Goal: Information Seeking & Learning: Check status

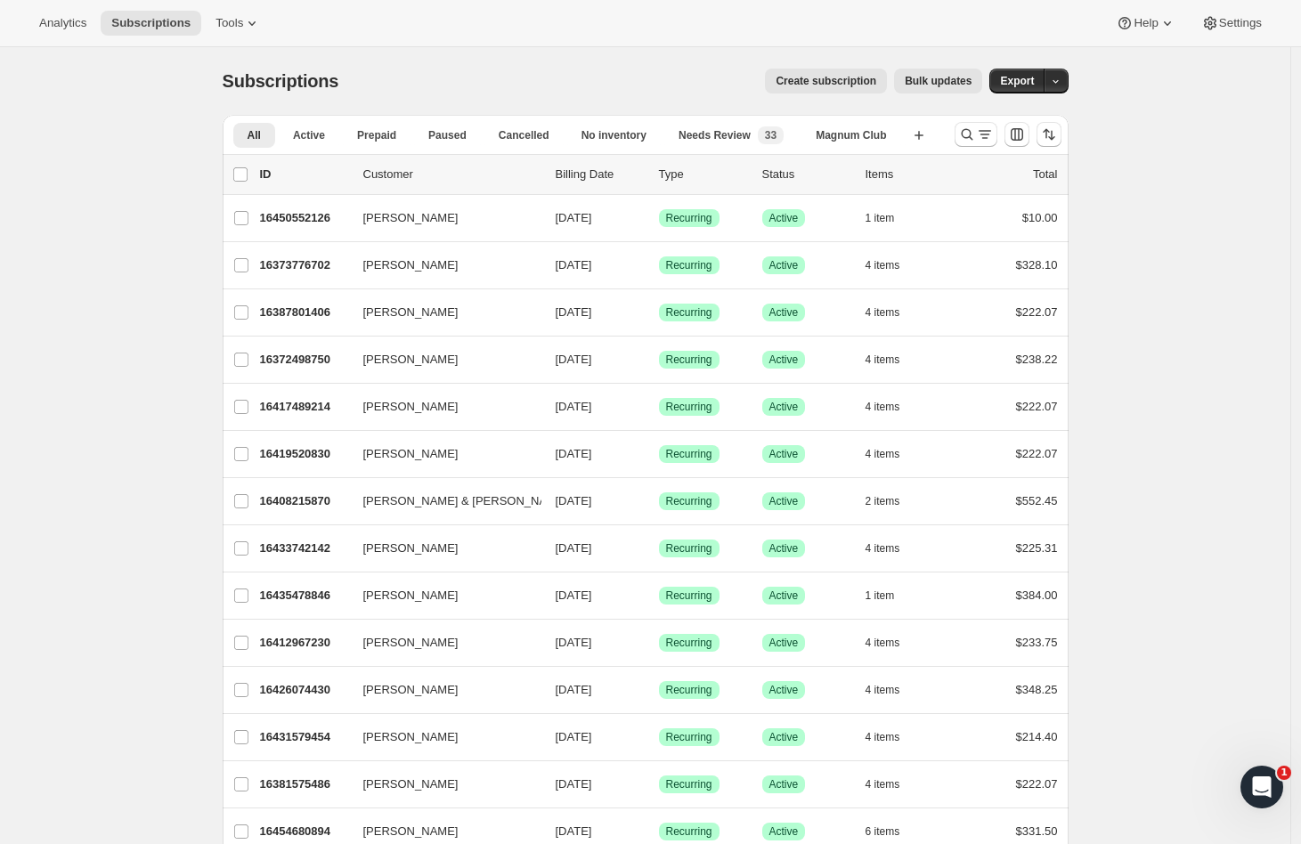
click at [243, 26] on icon at bounding box center [252, 23] width 18 height 18
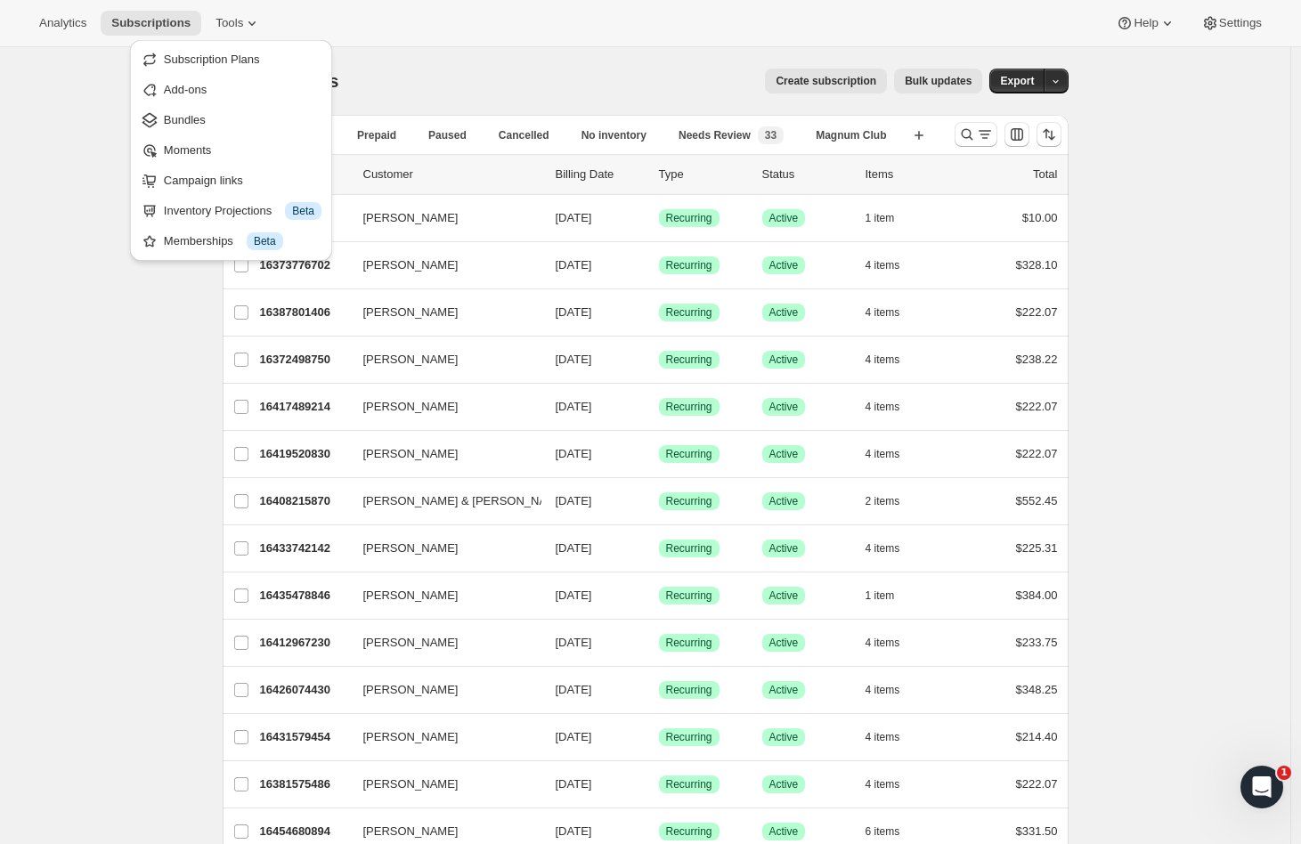
click at [196, 118] on span "Bundles" at bounding box center [185, 119] width 42 height 13
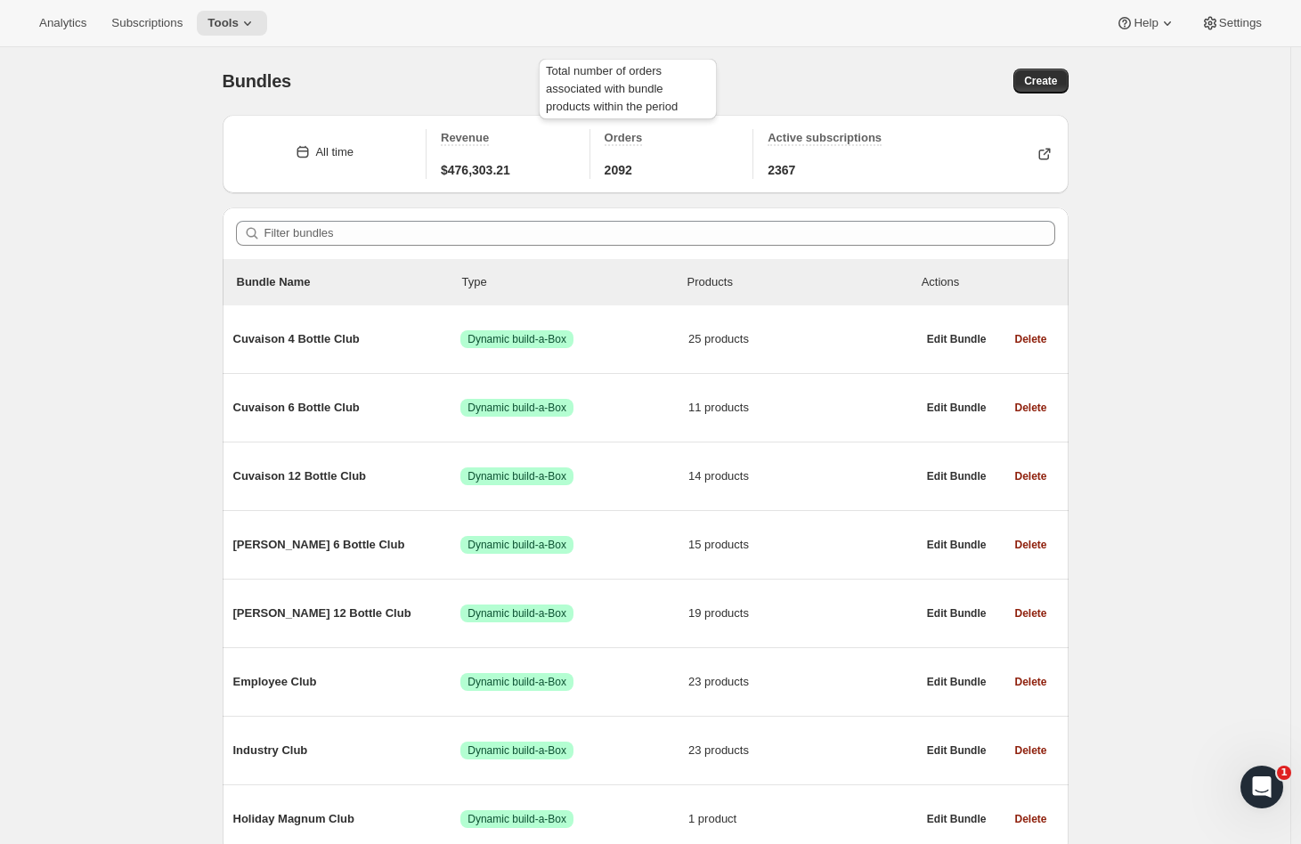
click at [632, 140] on span "Orders" at bounding box center [624, 137] width 38 height 13
click at [1048, 156] on icon "button" at bounding box center [1045, 154] width 18 height 18
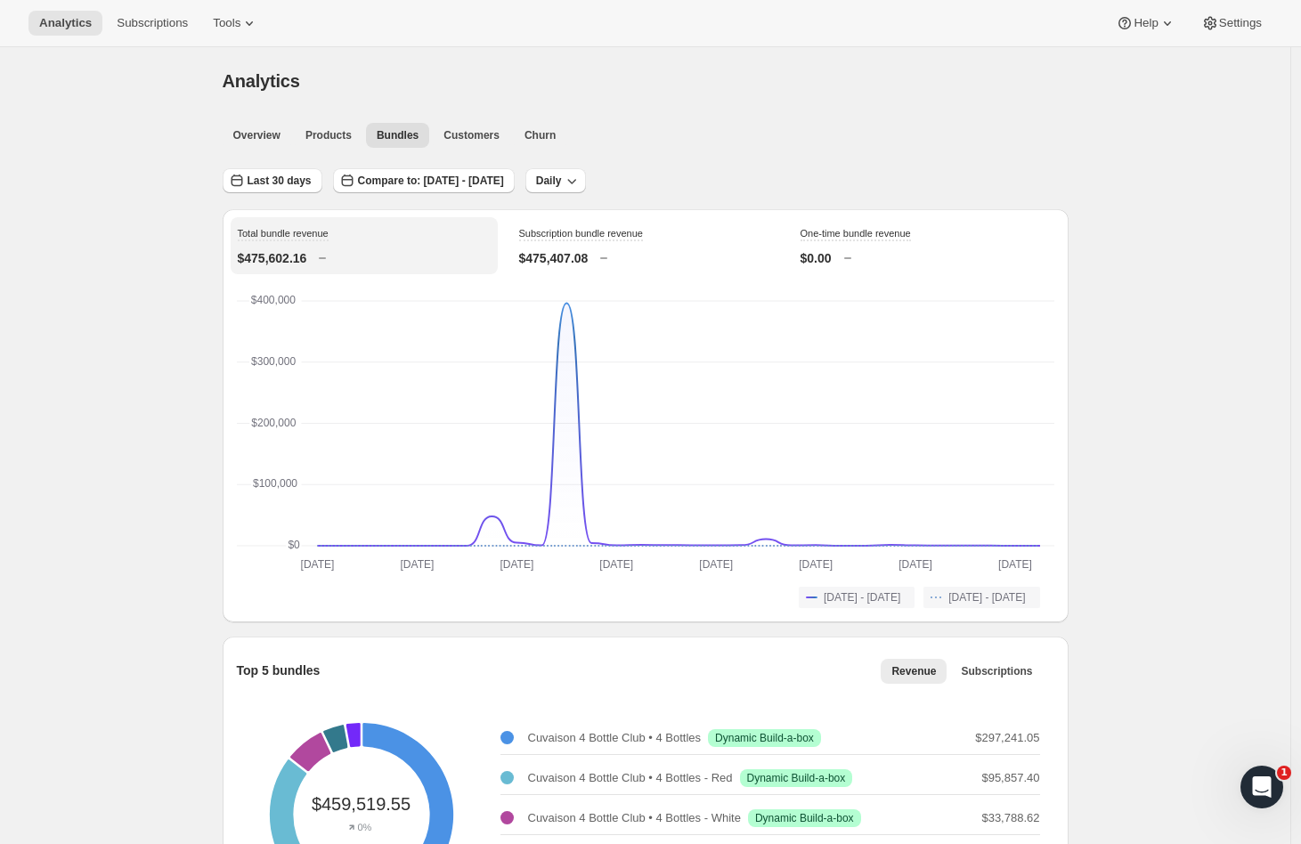
scroll to position [991, 0]
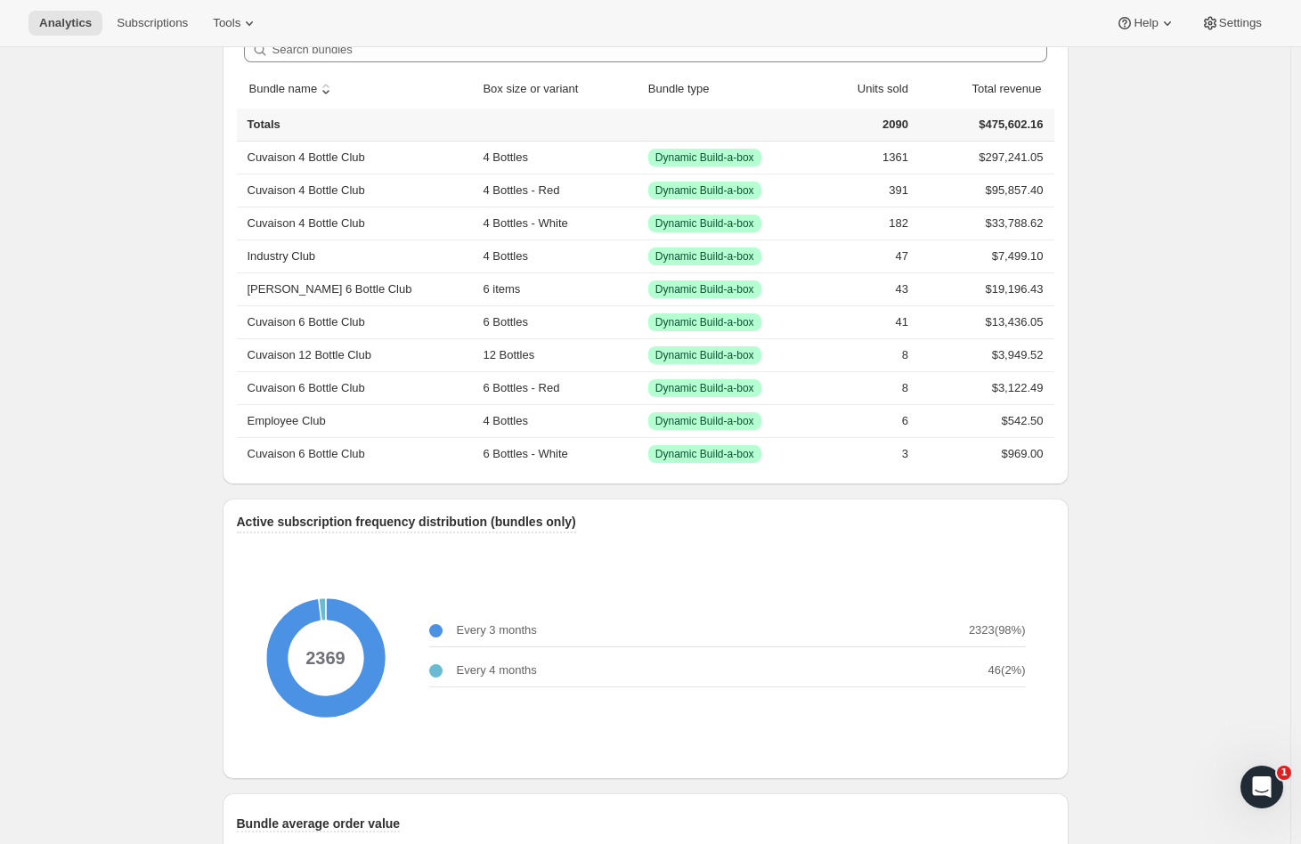
click at [130, 25] on span "Subscriptions" at bounding box center [152, 23] width 71 height 14
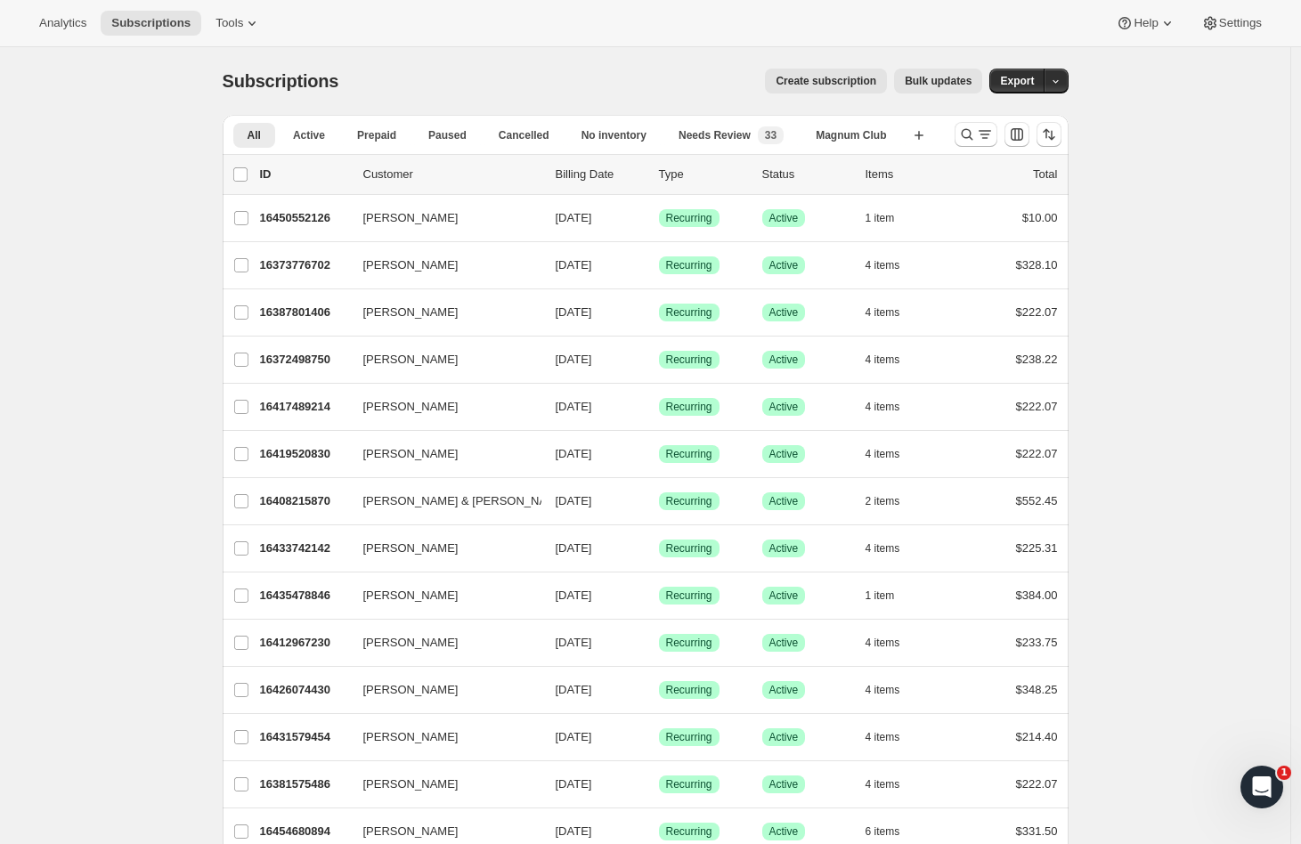
click at [244, 163] on div "list header ID Customer Billing Date Type Status Items Total" at bounding box center [646, 174] width 846 height 39
click at [307, 216] on p "16450552126" at bounding box center [304, 218] width 89 height 18
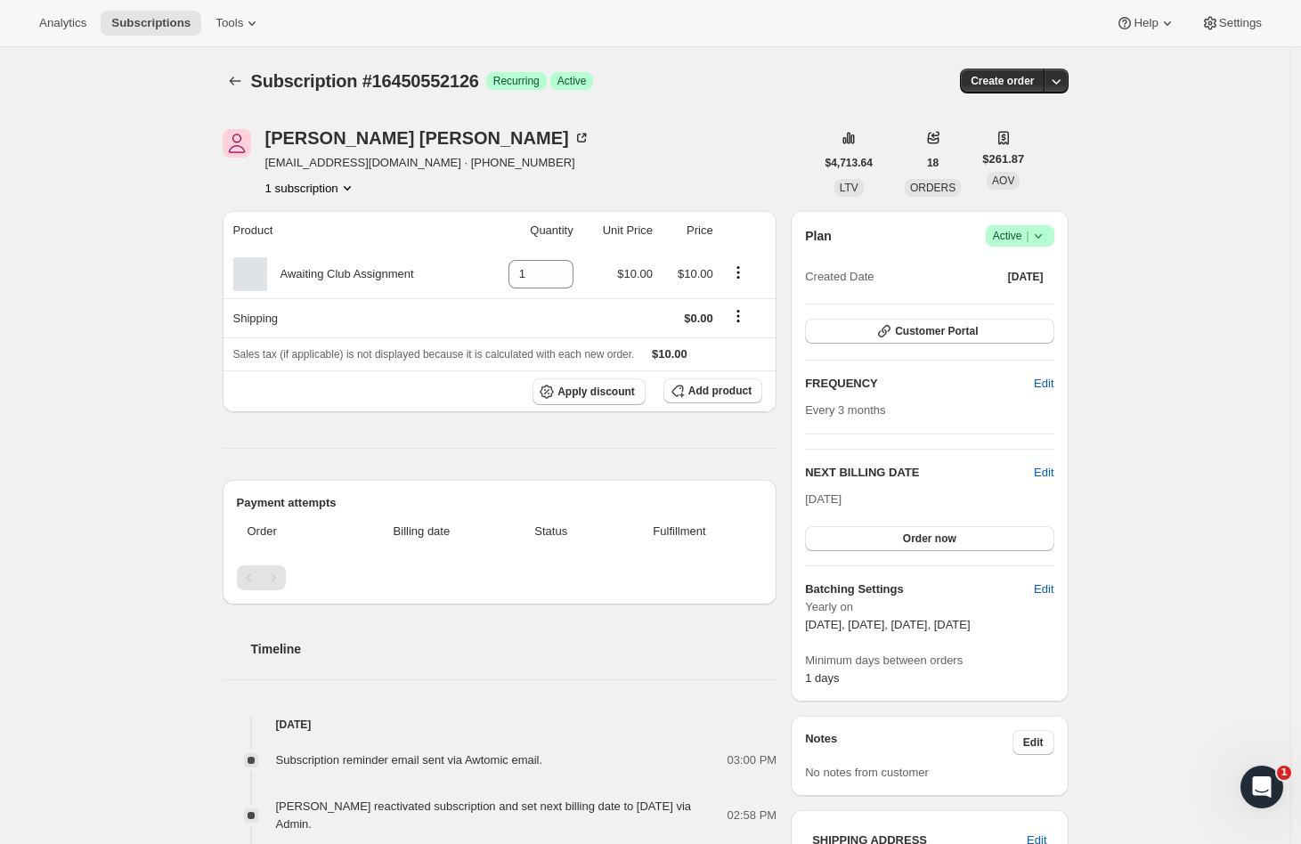
click at [243, 82] on icon "Subscriptions" at bounding box center [235, 81] width 18 height 18
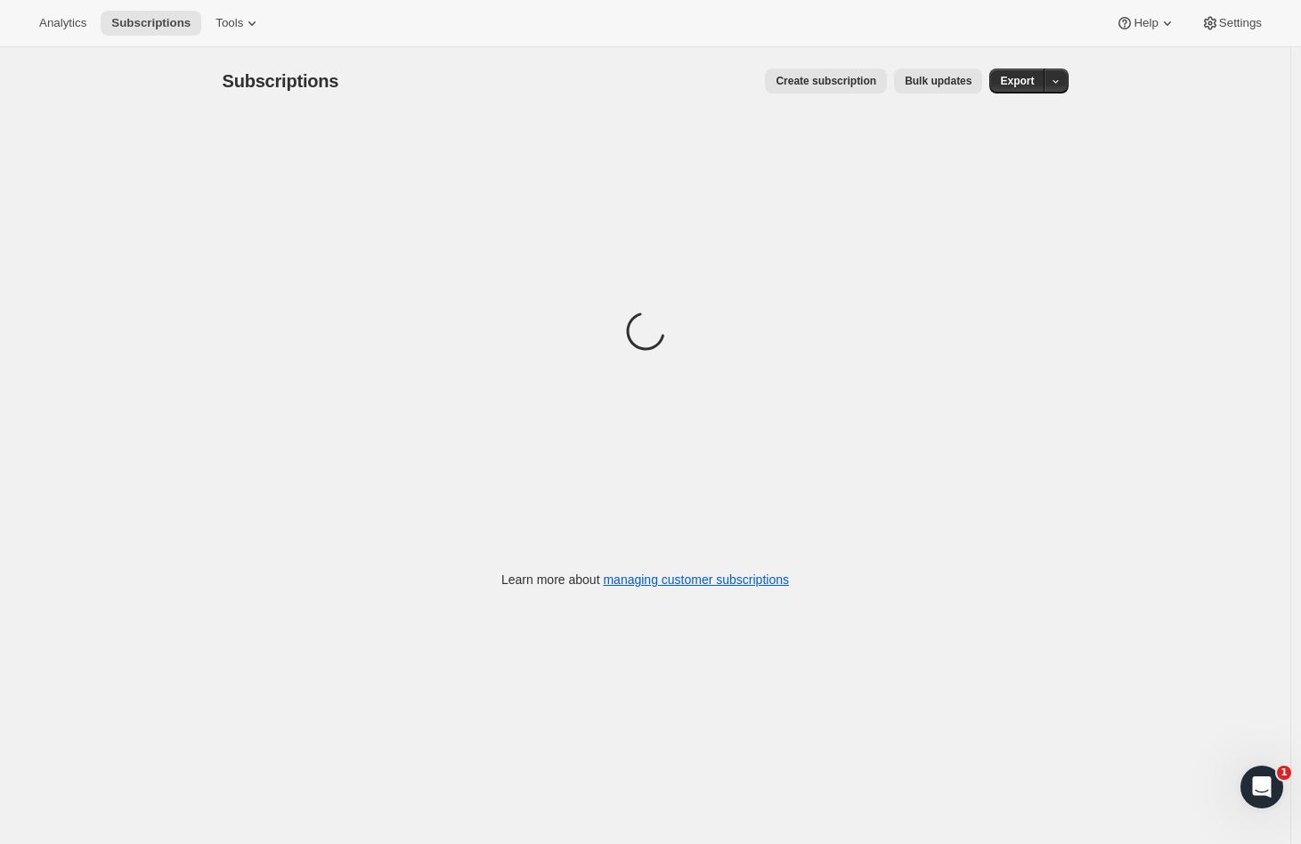
click at [66, 21] on span "Analytics" at bounding box center [62, 23] width 47 height 14
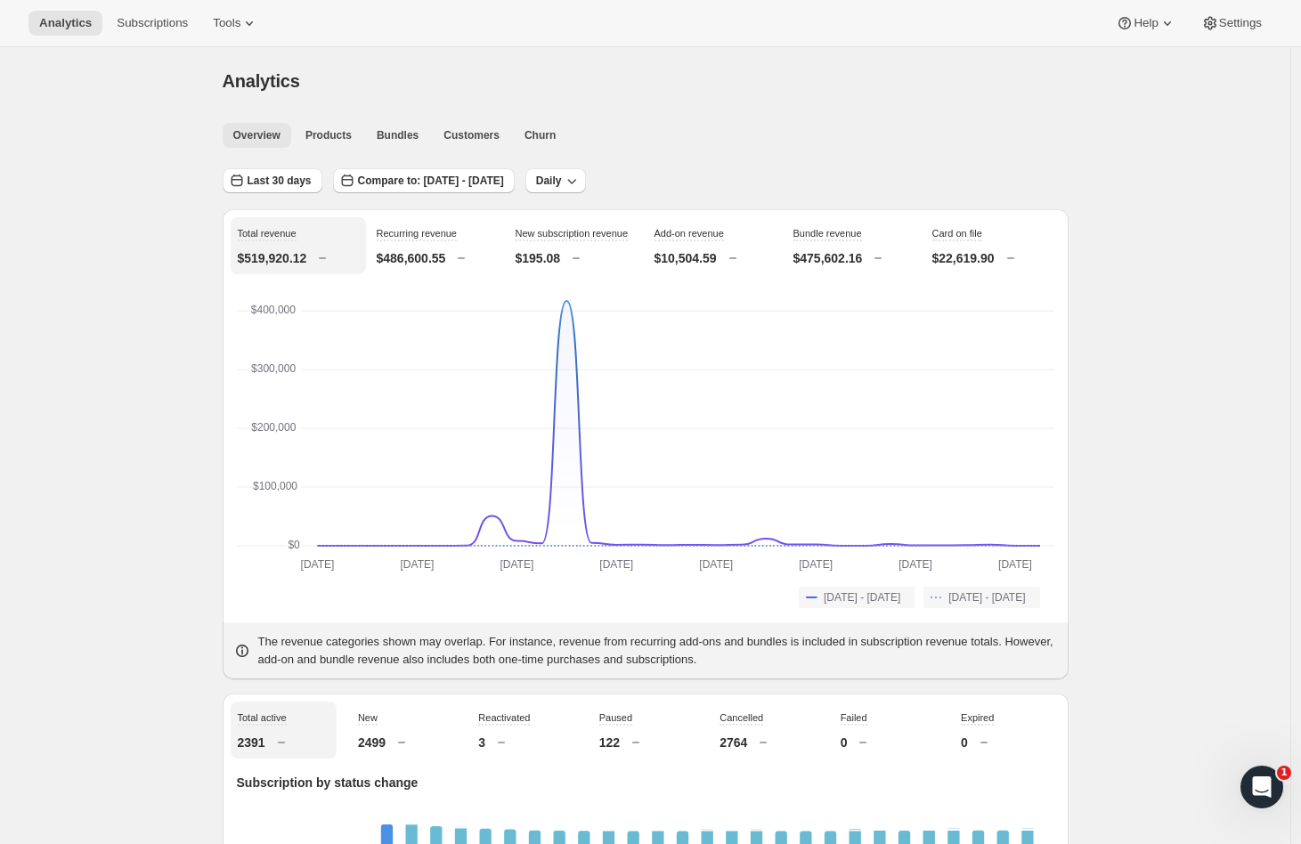
click at [338, 142] on span "Products" at bounding box center [328, 135] width 46 height 14
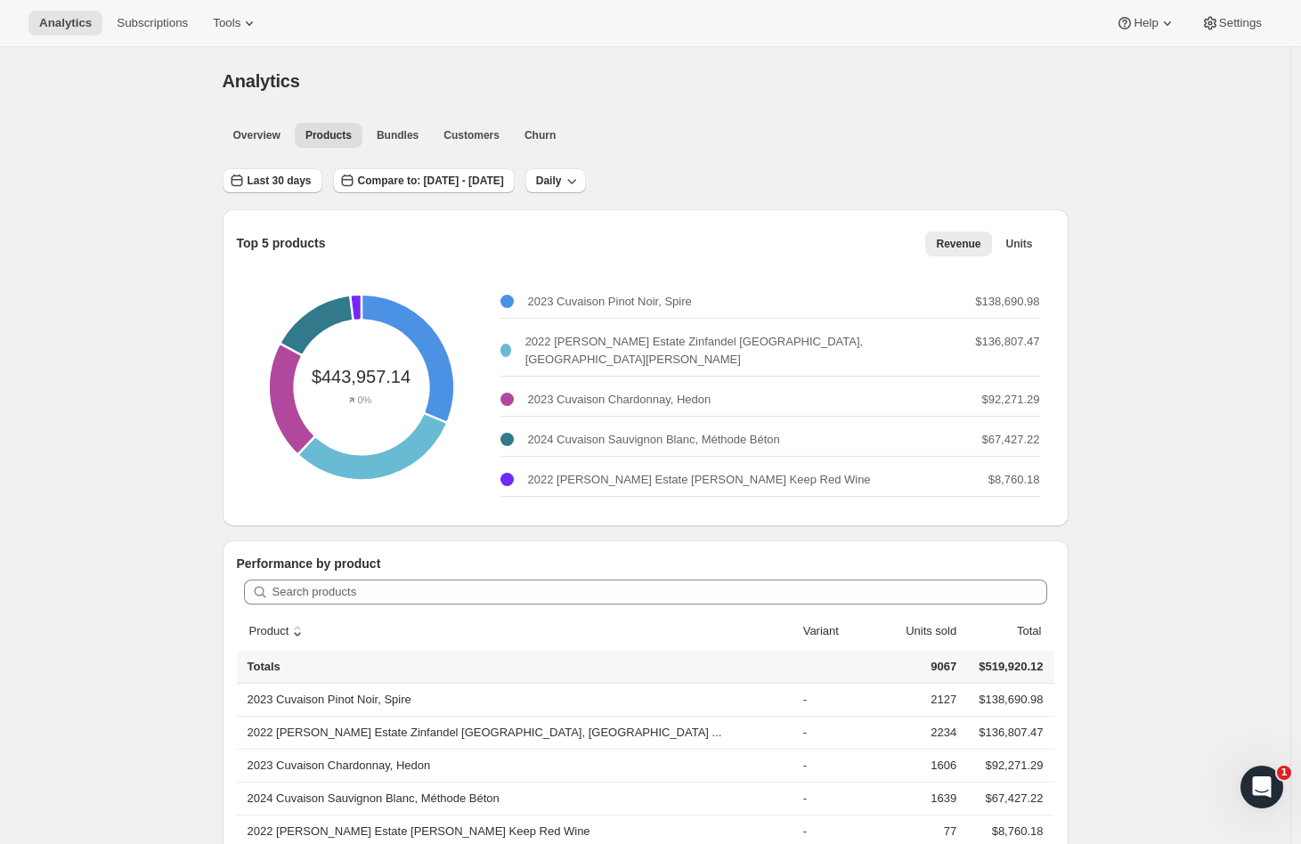
drag, startPoint x: 470, startPoint y: 119, endPoint x: 466, endPoint y: 128, distance: 10.0
click at [468, 122] on div "Overview Products Bundles Customers Churn More views Overview Products Bundles …" at bounding box center [640, 134] width 857 height 39
click at [466, 128] on span "Customers" at bounding box center [472, 135] width 56 height 14
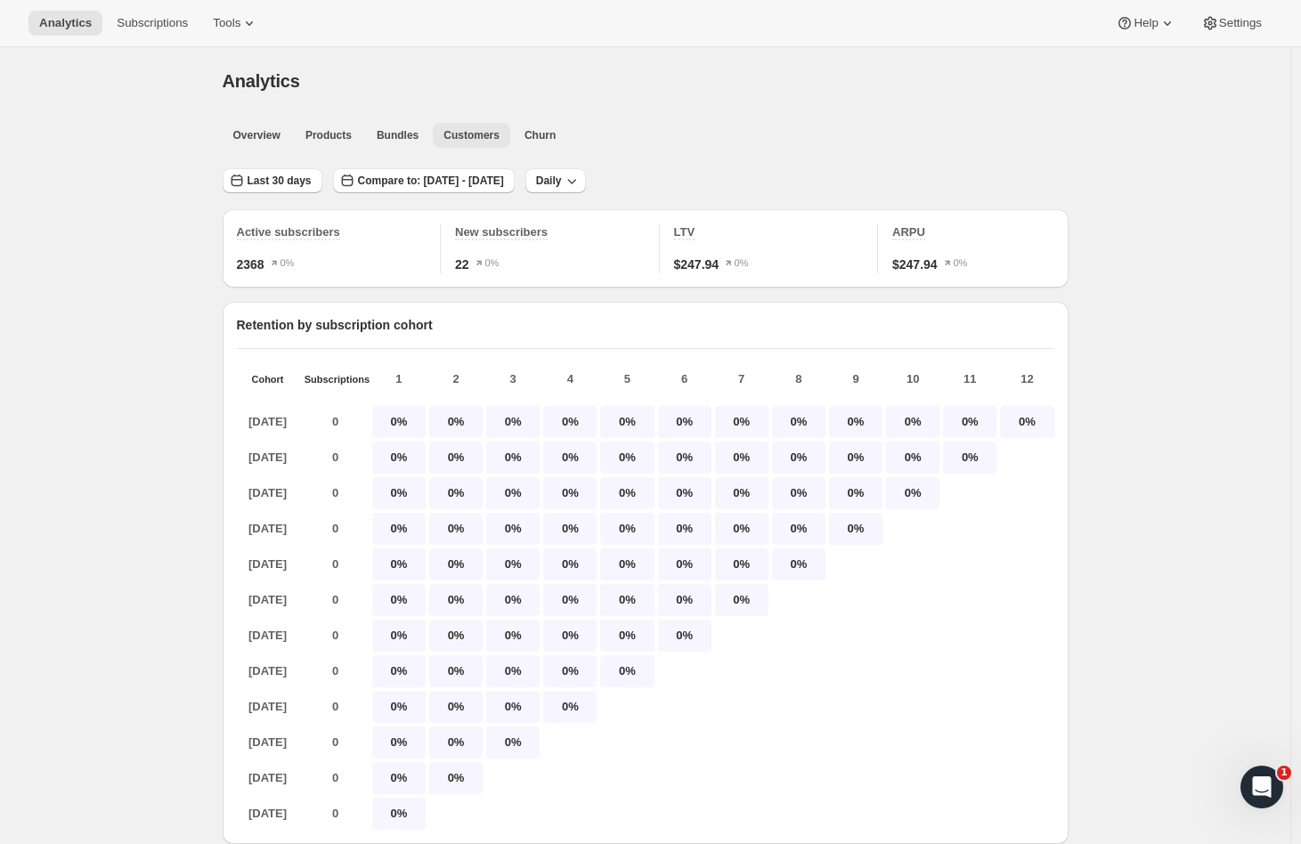
click at [546, 130] on button "Churn" at bounding box center [540, 135] width 53 height 25
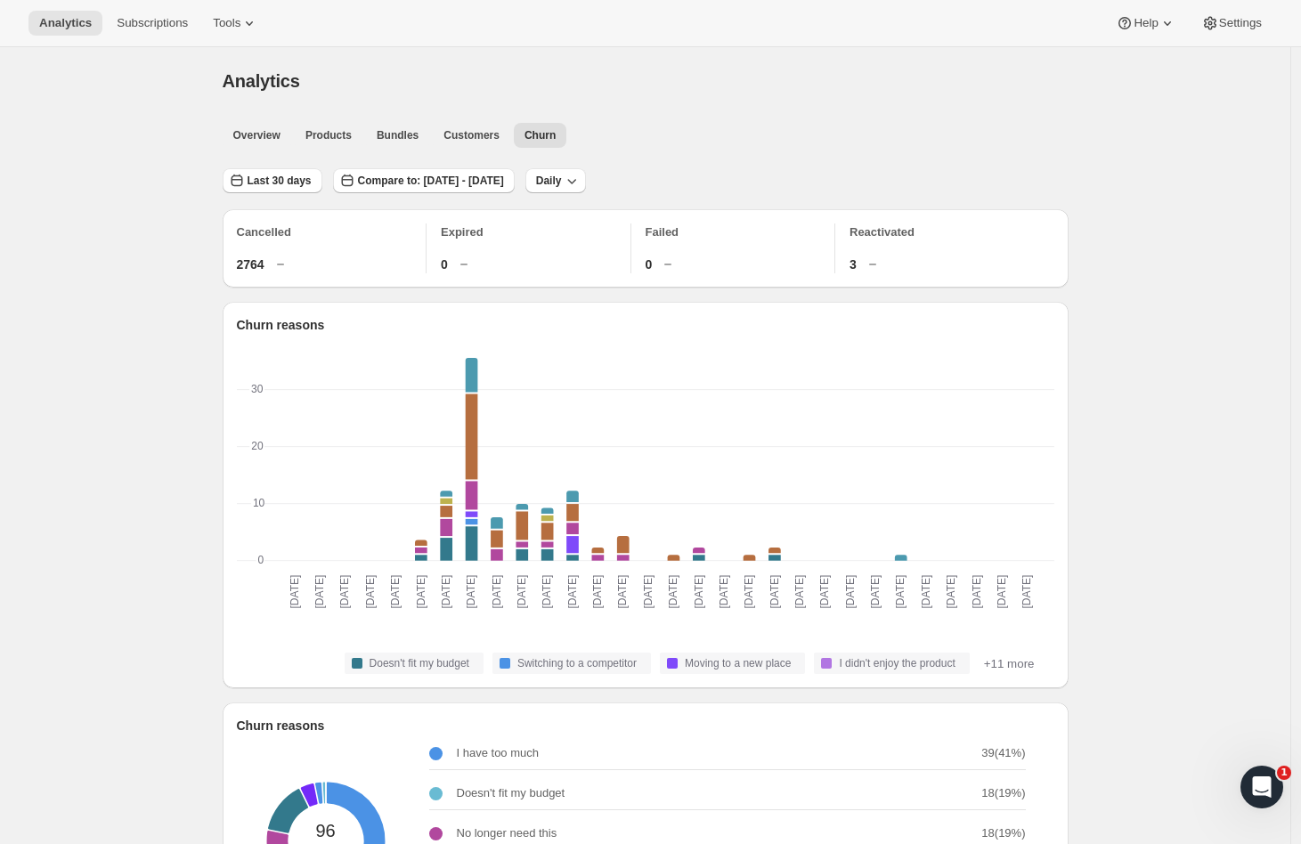
click at [1169, 21] on icon at bounding box center [1168, 23] width 18 height 18
click at [577, 182] on icon "button" at bounding box center [572, 181] width 9 height 5
click at [470, 141] on span "Customers" at bounding box center [472, 135] width 56 height 14
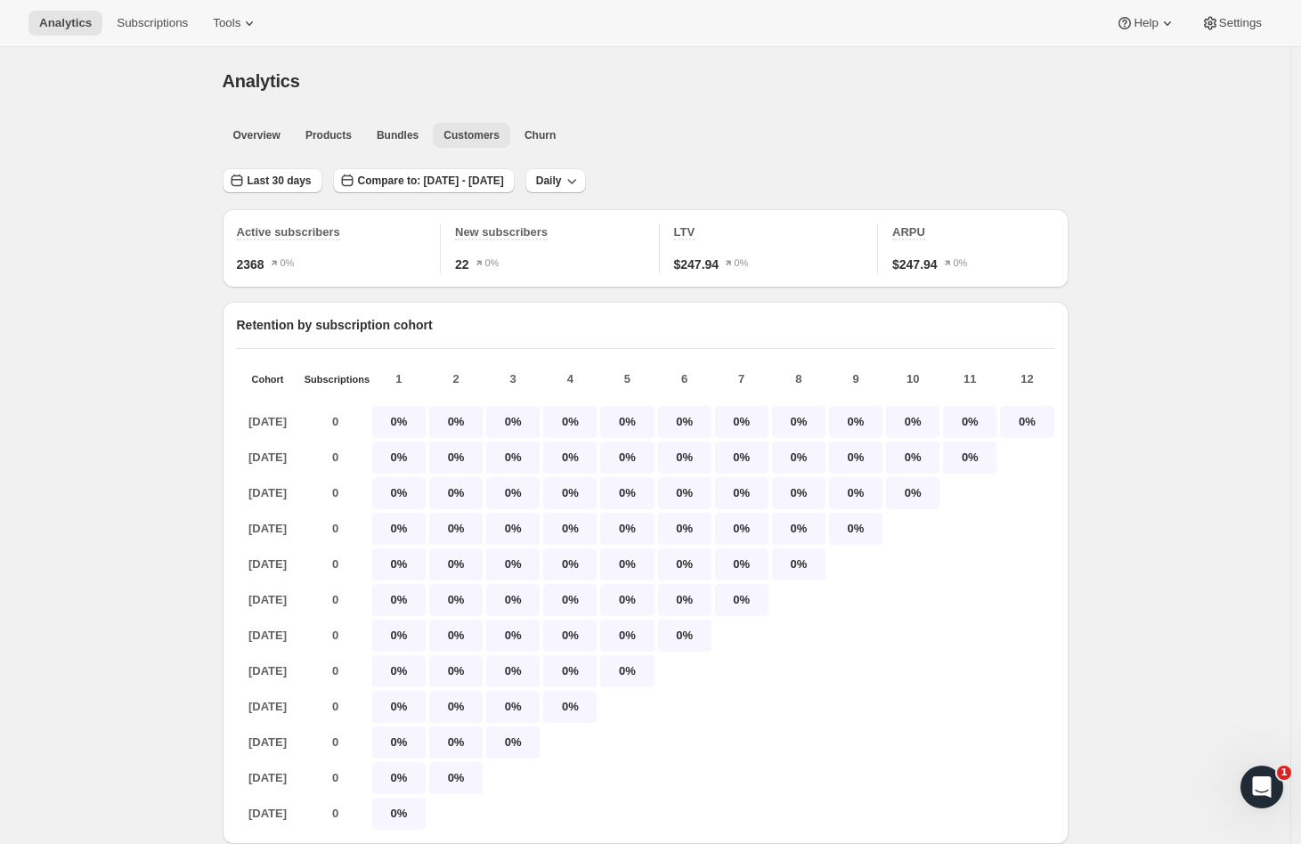
click at [392, 130] on span "Bundles" at bounding box center [398, 135] width 42 height 14
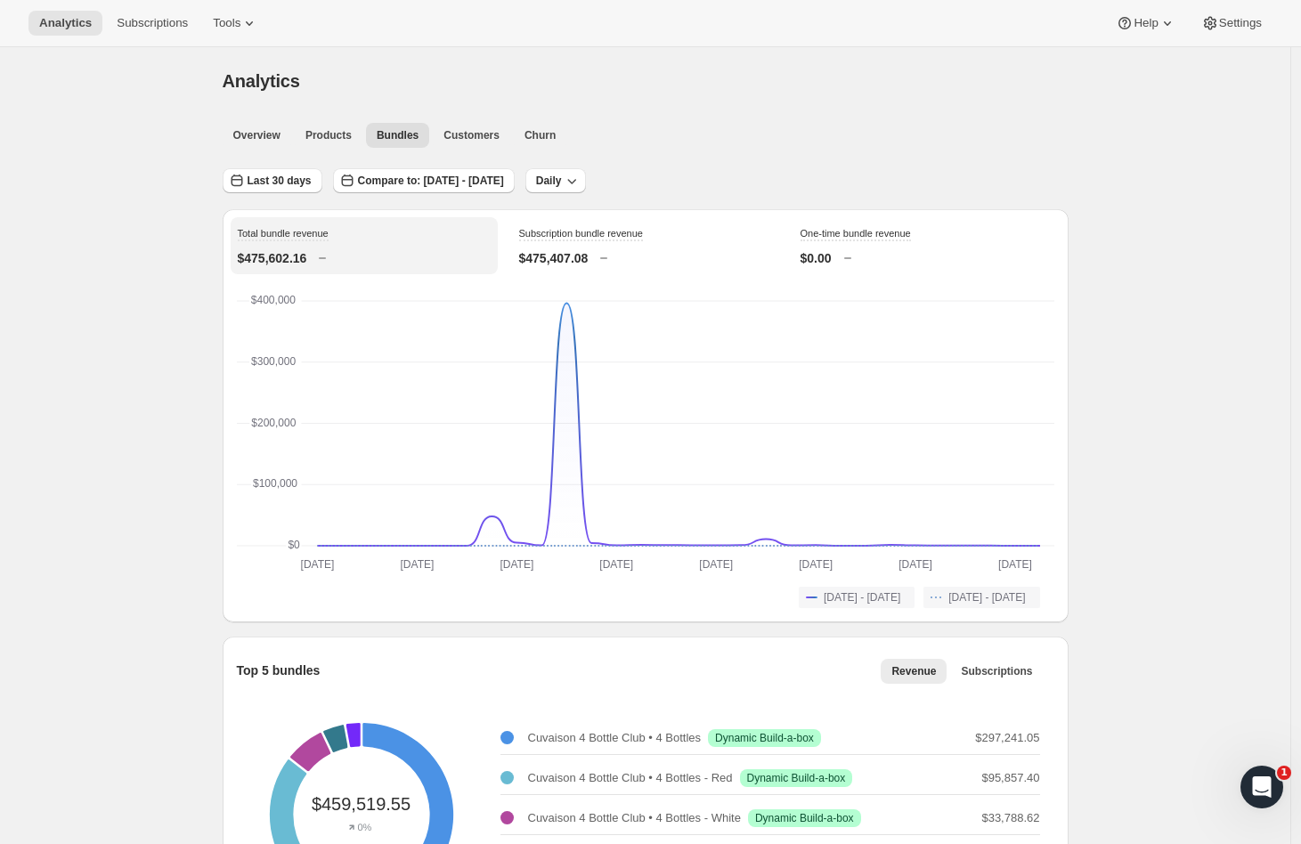
click at [249, 19] on icon at bounding box center [249, 23] width 18 height 18
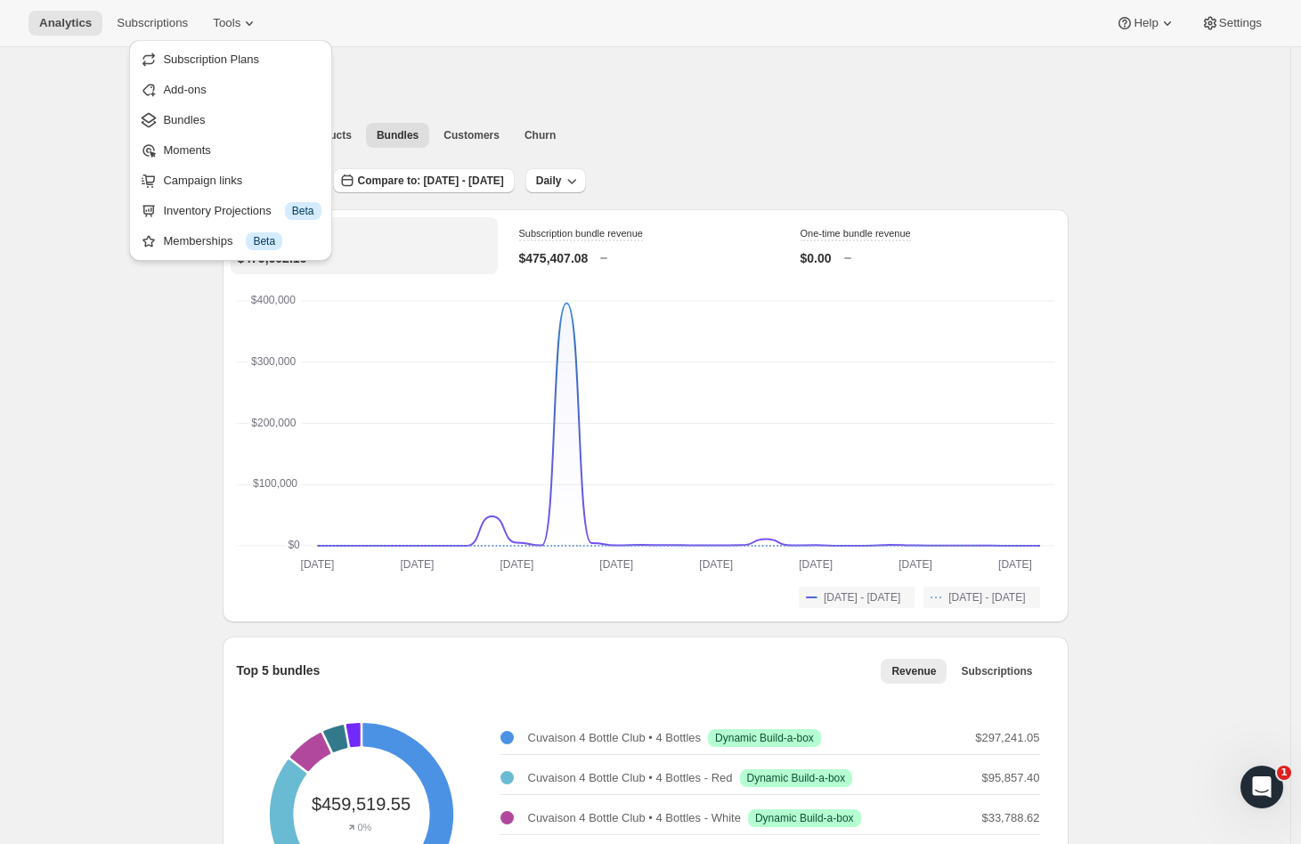
click at [249, 19] on icon at bounding box center [249, 23] width 18 height 18
